Goal: Transaction & Acquisition: Book appointment/travel/reservation

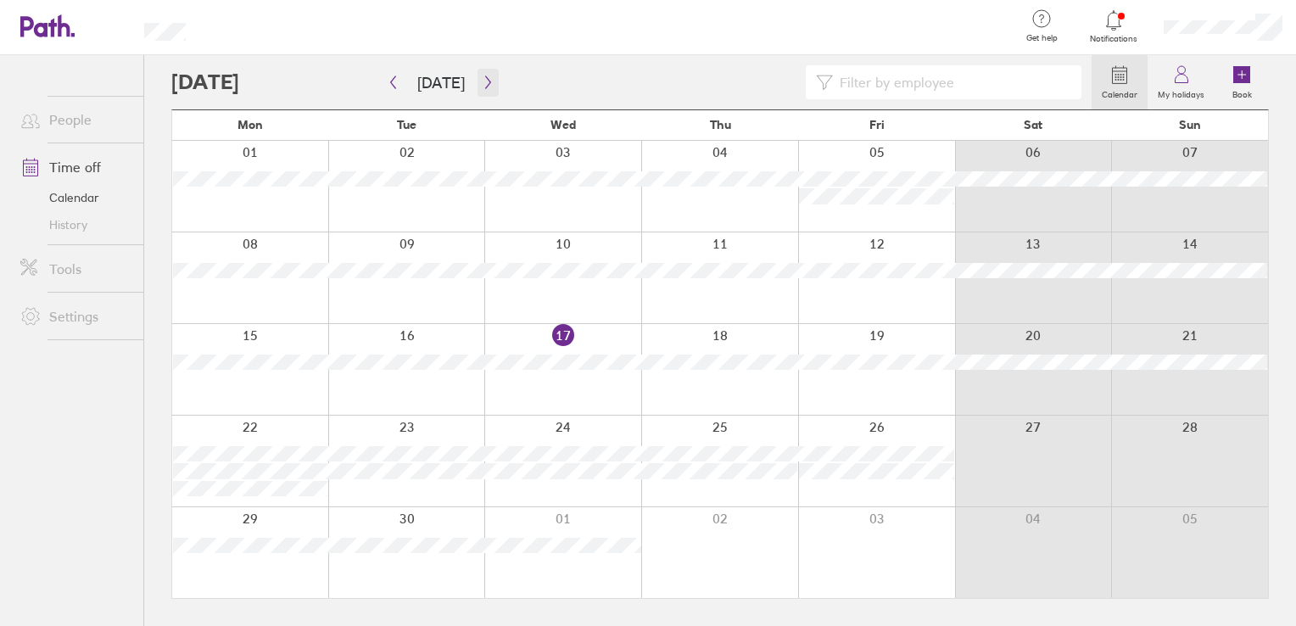
click at [483, 92] on button "button" at bounding box center [487, 83] width 21 height 28
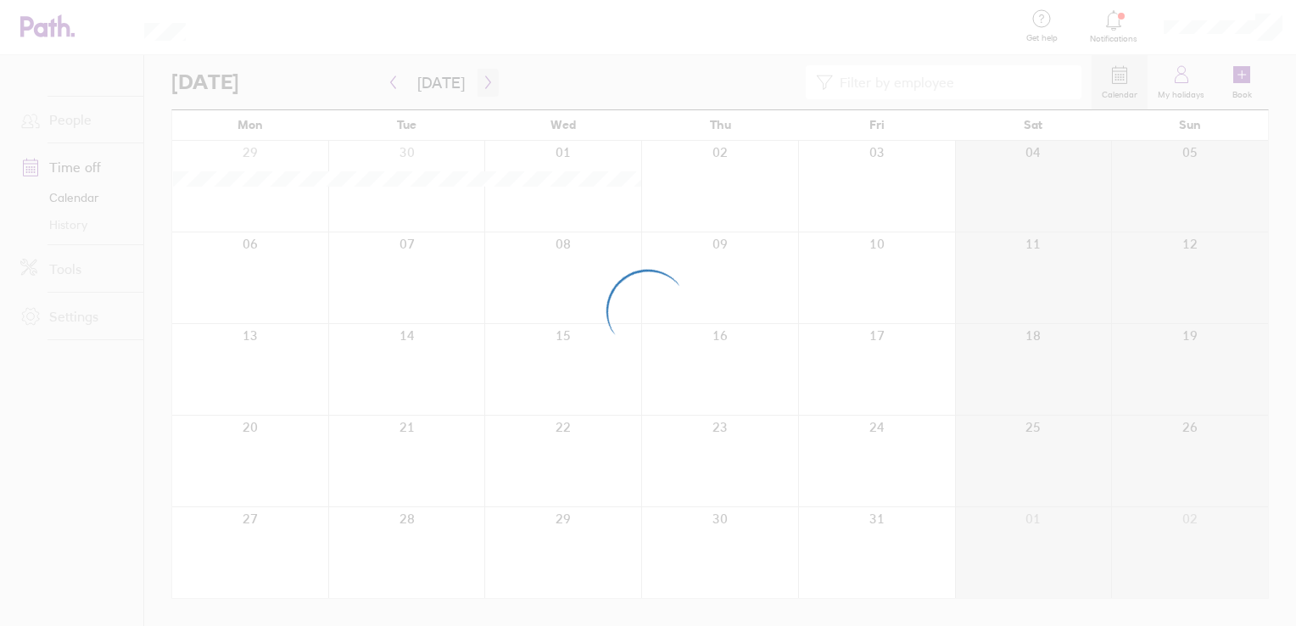
click at [482, 81] on icon "button" at bounding box center [488, 82] width 13 height 14
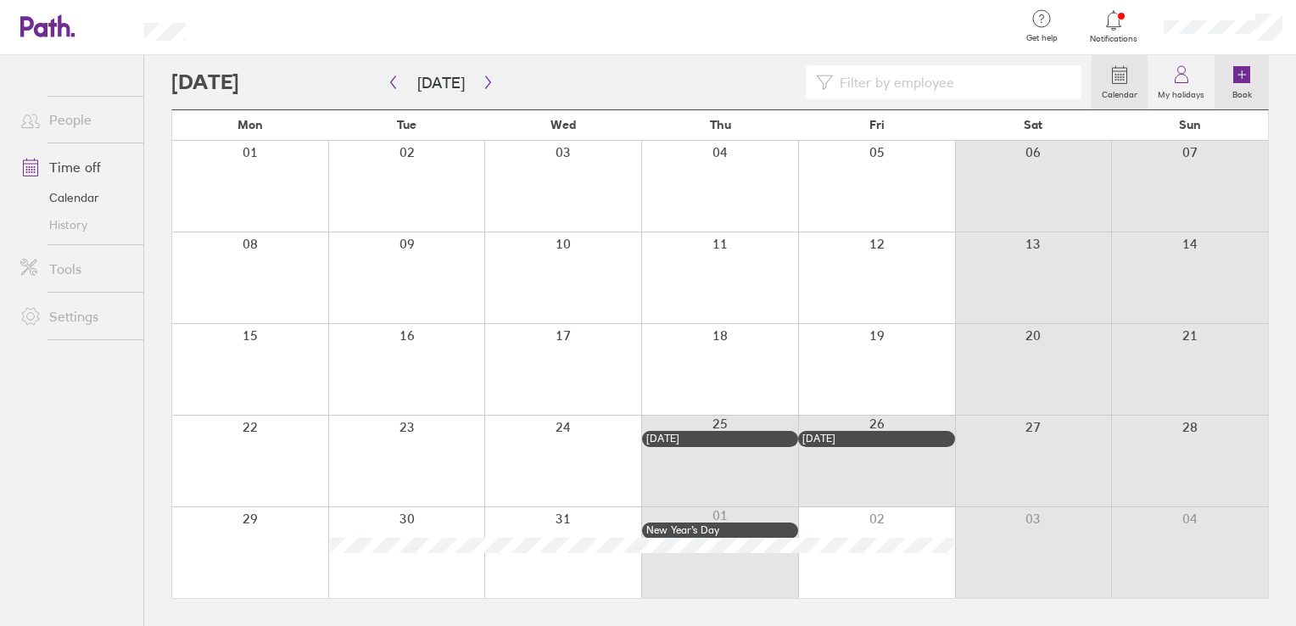
click at [1230, 70] on link "Book" at bounding box center [1241, 82] width 54 height 54
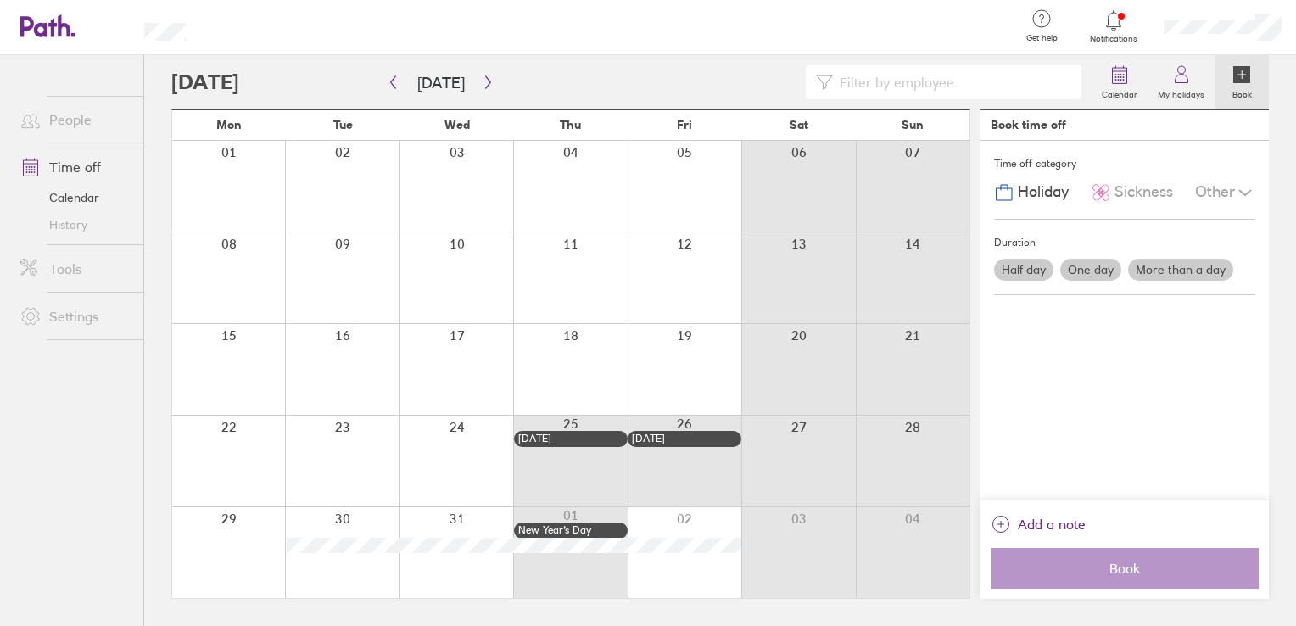
click at [1208, 259] on label "More than a day" at bounding box center [1180, 270] width 105 height 22
click at [0, 0] on input "More than a day" at bounding box center [0, 0] width 0 height 0
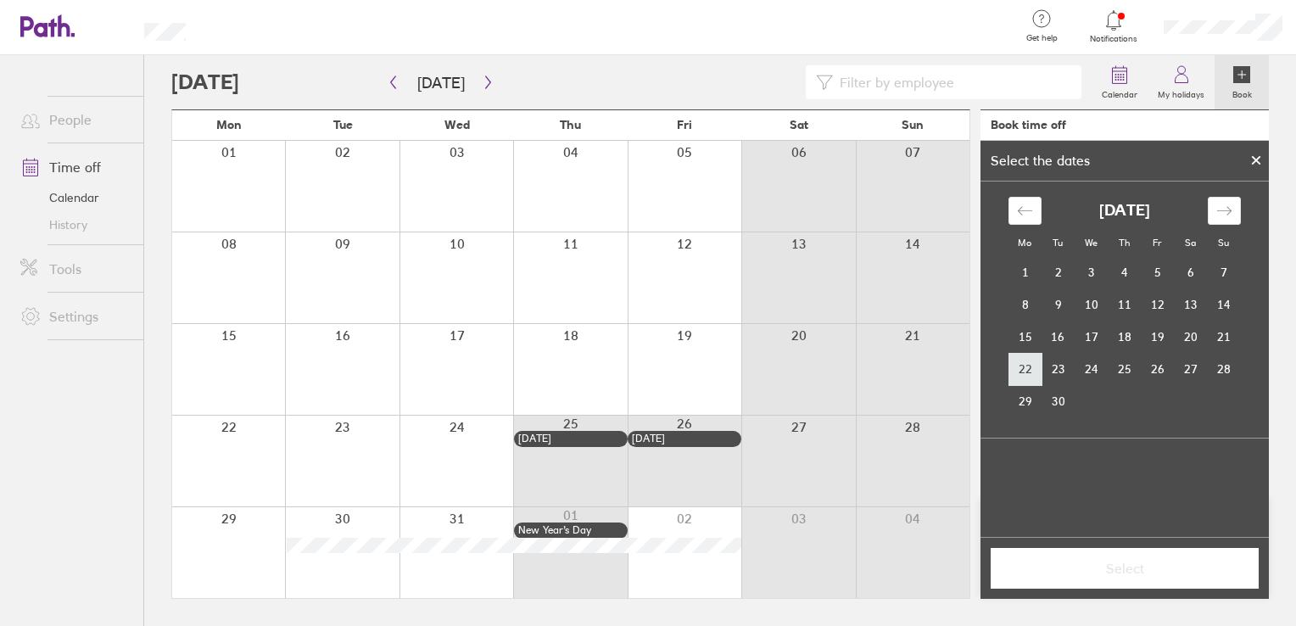
click at [1025, 370] on td "22" at bounding box center [1024, 369] width 33 height 32
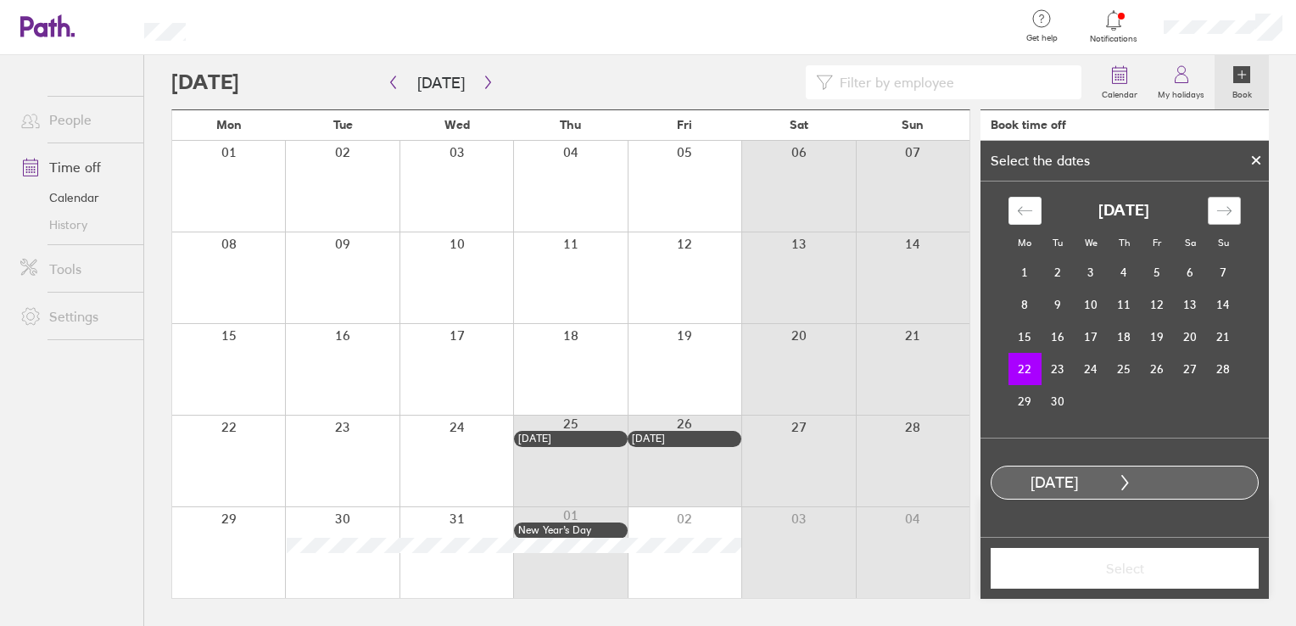
click at [1232, 203] on div "Move forward to switch to the next month." at bounding box center [1223, 211] width 33 height 28
click at [1027, 210] on icon "Move backward to switch to the previous month." at bounding box center [1025, 211] width 16 height 16
click at [1017, 367] on td "22" at bounding box center [1024, 369] width 33 height 32
click at [1250, 161] on icon at bounding box center [1256, 160] width 12 height 10
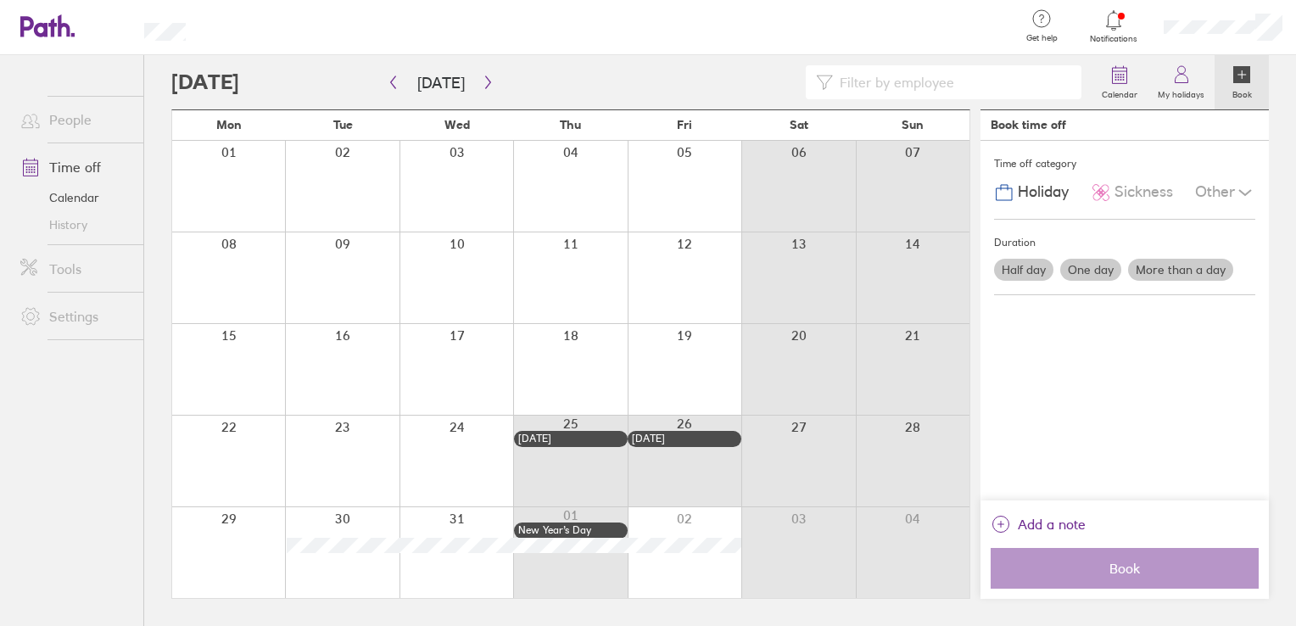
click at [1170, 263] on label "More than a day" at bounding box center [1180, 270] width 105 height 22
click at [0, 0] on input "More than a day" at bounding box center [0, 0] width 0 height 0
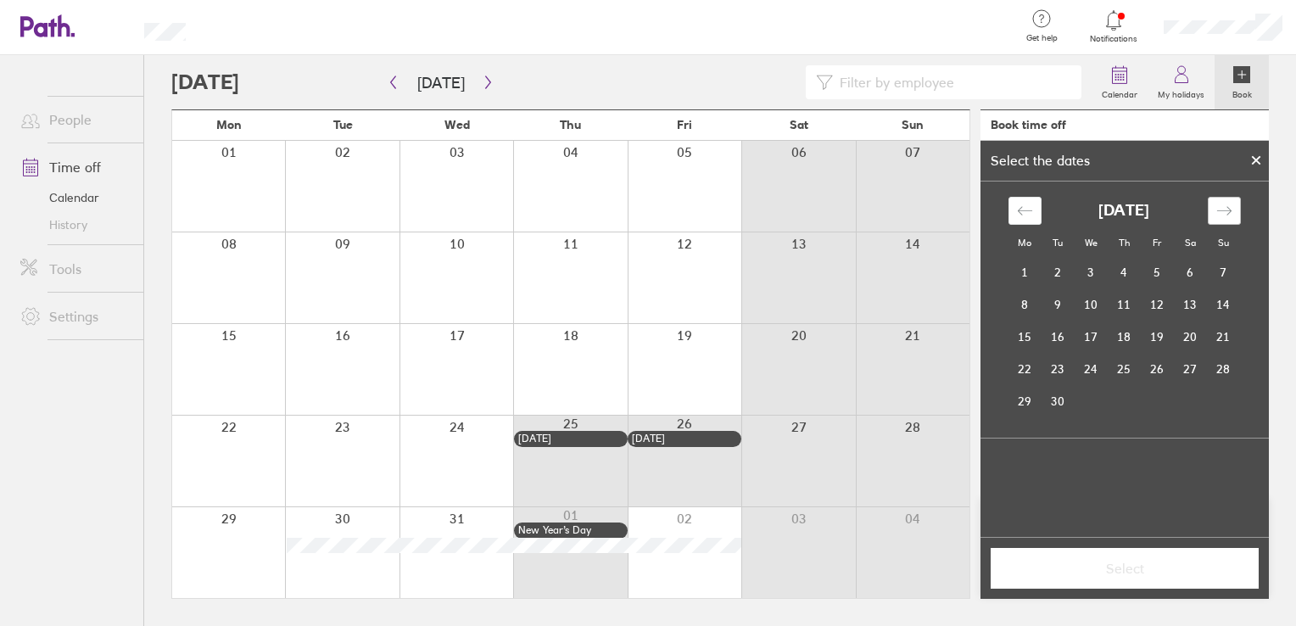
click at [1220, 215] on icon "Move forward to switch to the next month." at bounding box center [1224, 211] width 16 height 16
click at [1034, 373] on td "22" at bounding box center [1024, 369] width 33 height 32
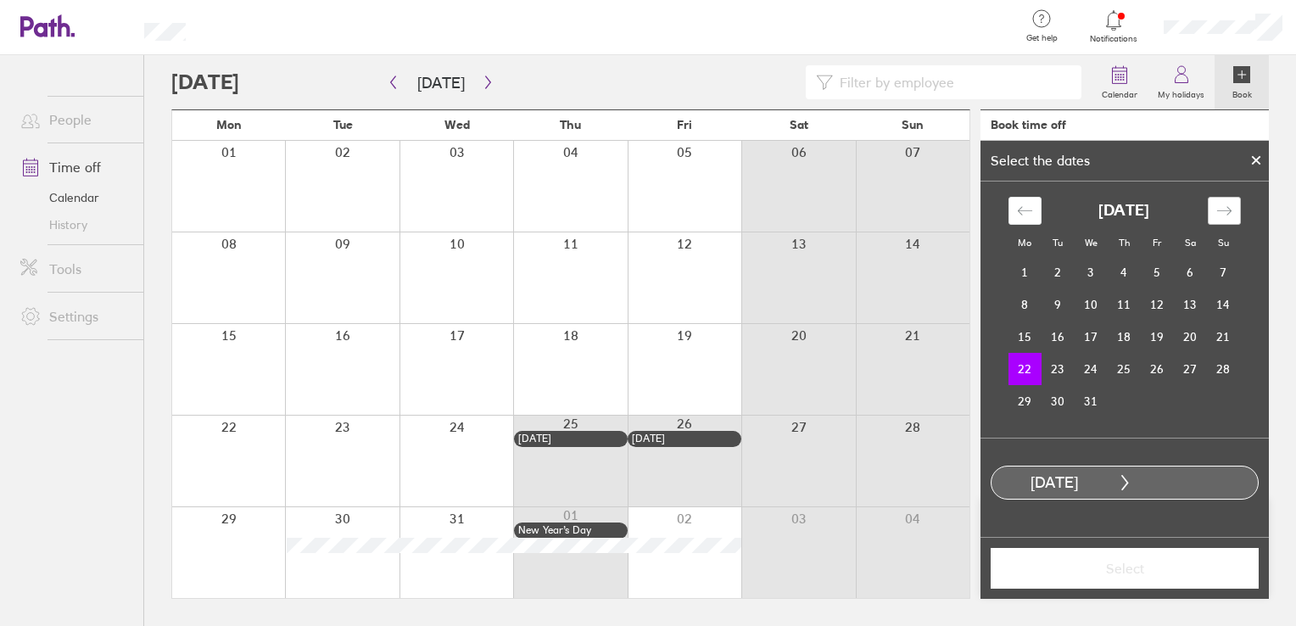
click at [1217, 218] on icon "Move forward to switch to the next month." at bounding box center [1224, 211] width 16 height 16
click at [1159, 273] on td "2" at bounding box center [1156, 272] width 33 height 32
click at [1135, 565] on span "Select" at bounding box center [1124, 567] width 244 height 15
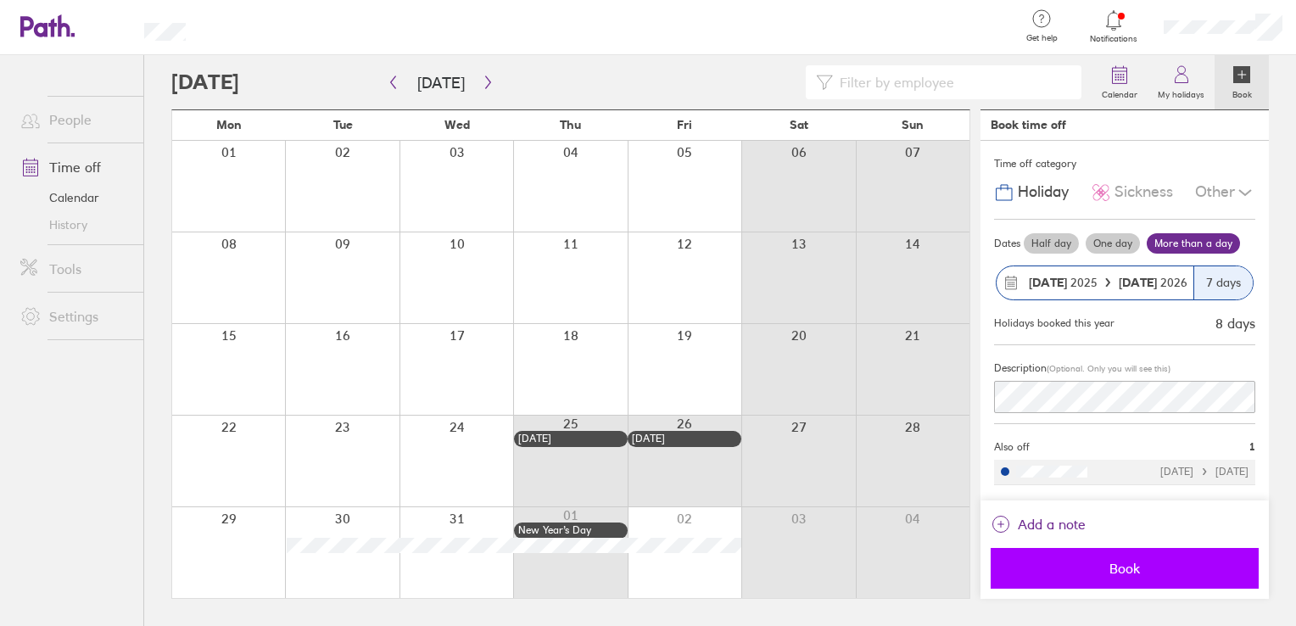
click at [1138, 563] on span "Book" at bounding box center [1124, 567] width 244 height 15
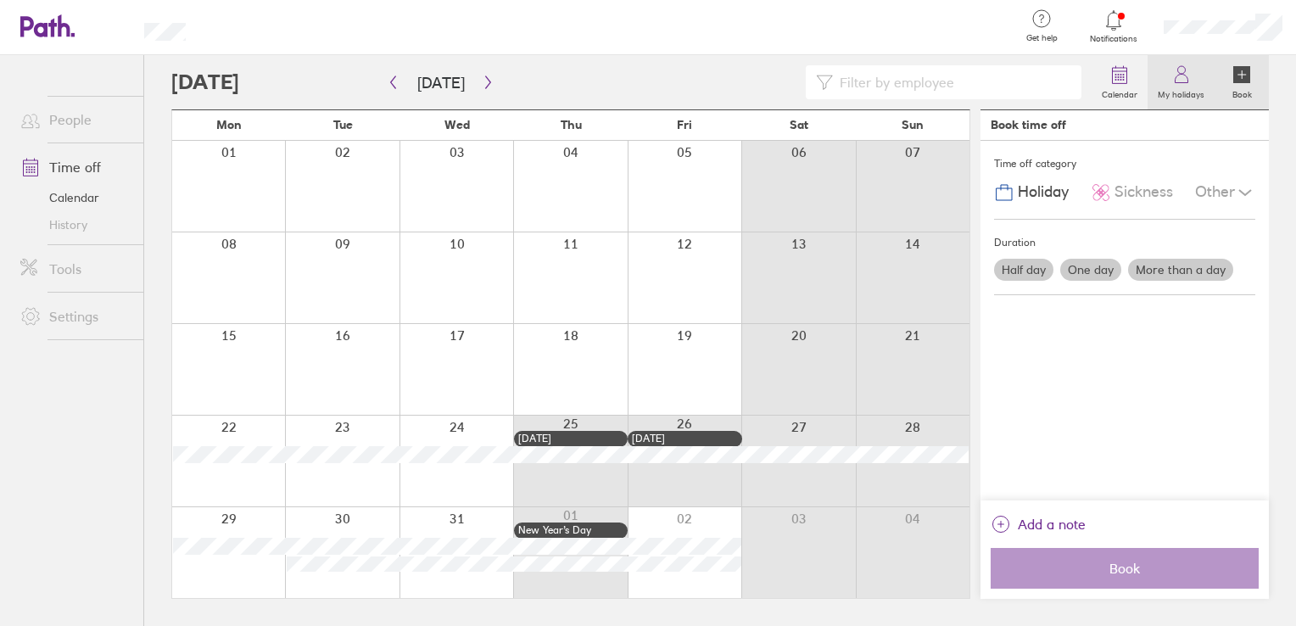
click at [1190, 78] on icon at bounding box center [1181, 74] width 20 height 20
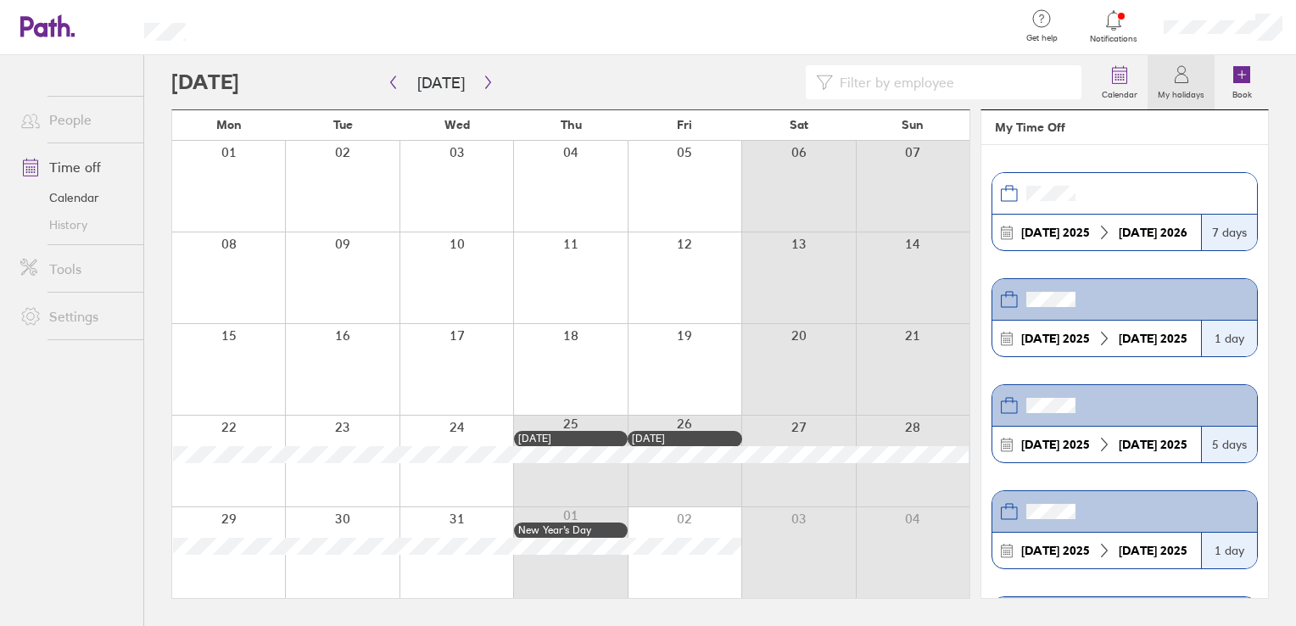
click at [1174, 80] on icon at bounding box center [1180, 79] width 13 height 8
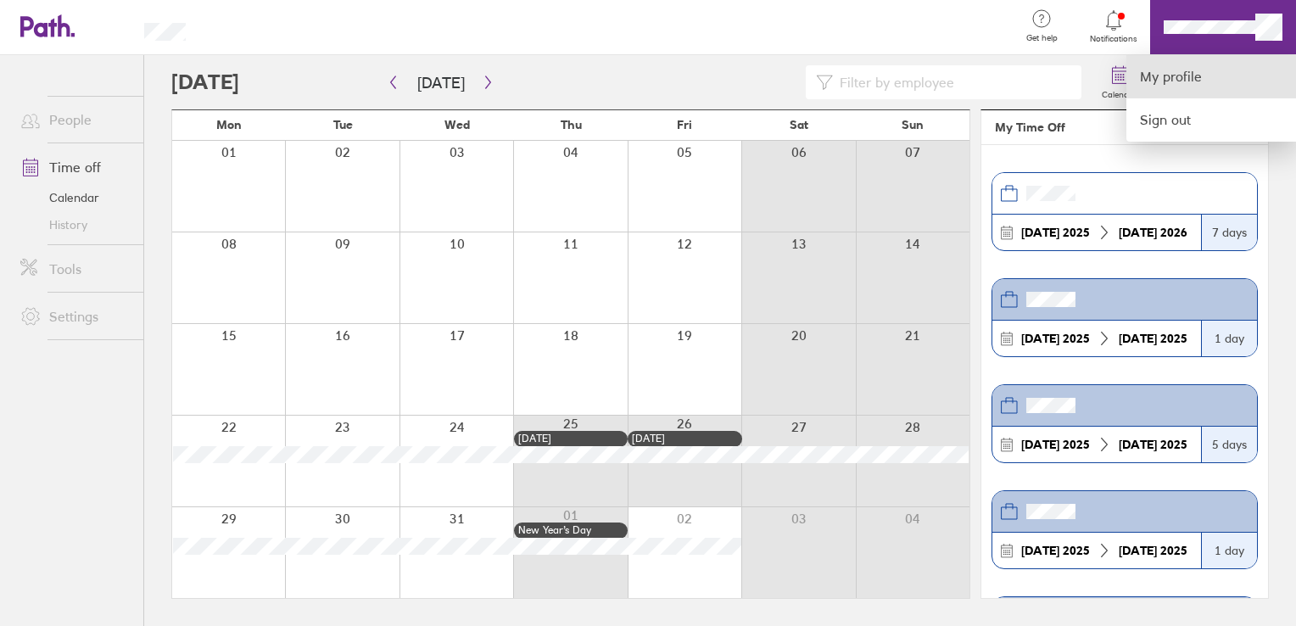
click at [1193, 77] on link "My profile" at bounding box center [1211, 76] width 170 height 43
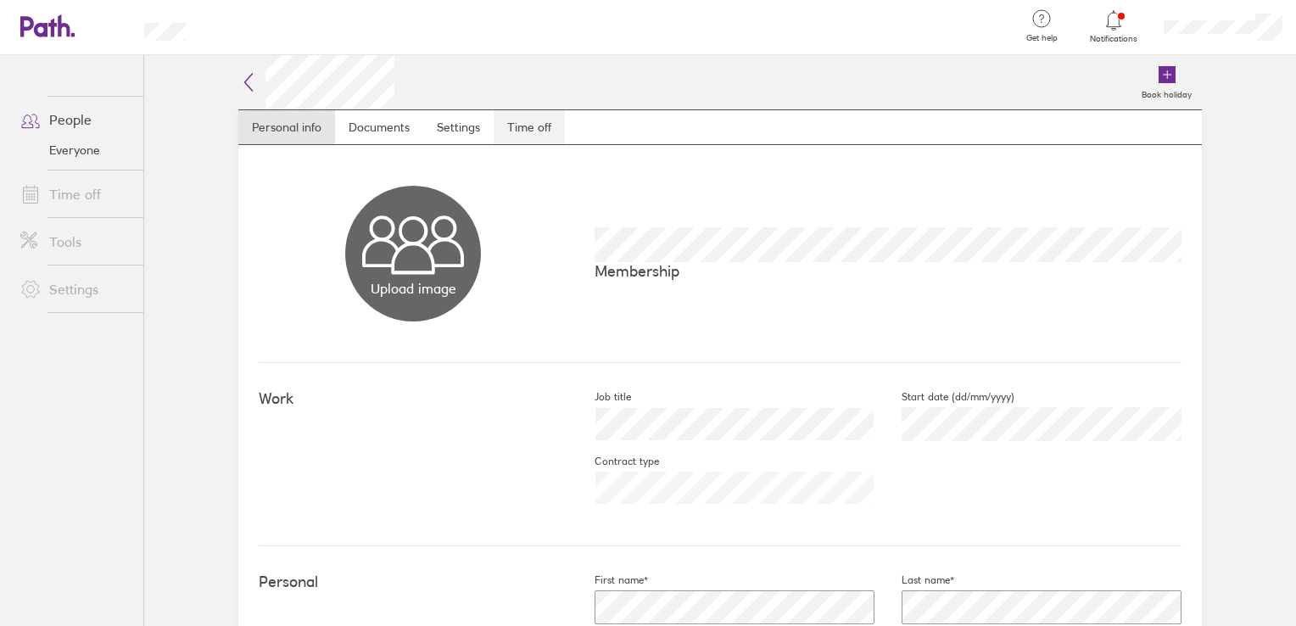
click at [509, 124] on link "Time off" at bounding box center [528, 127] width 71 height 34
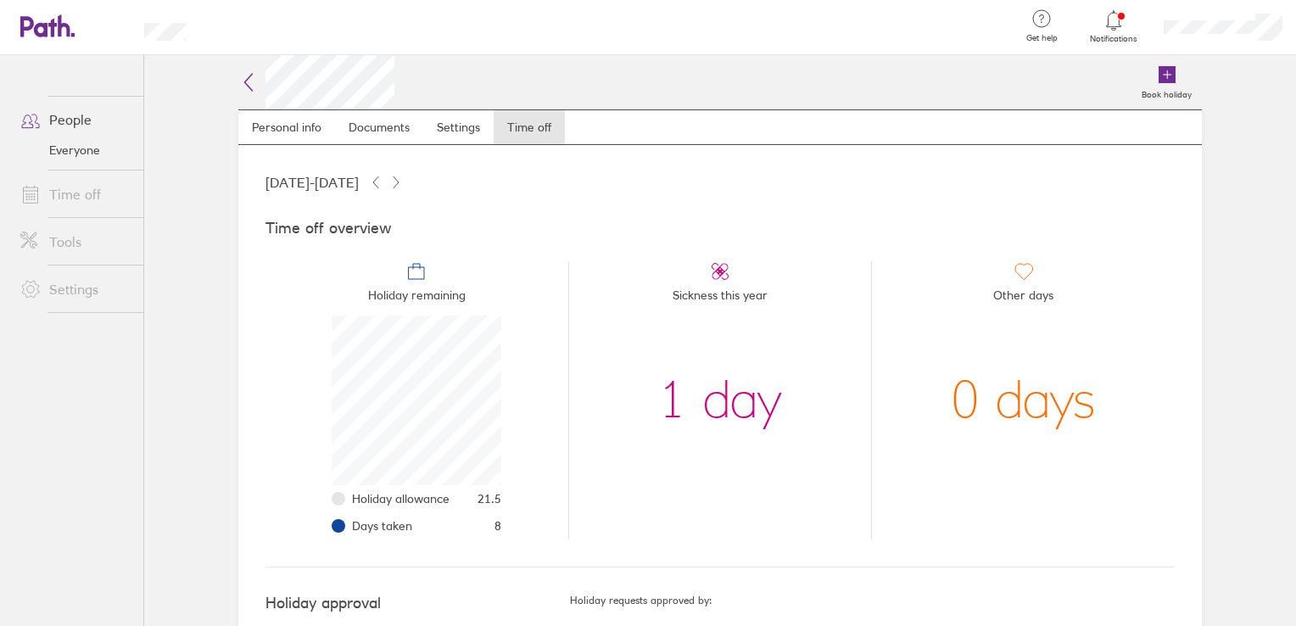
scroll to position [51, 0]
